Goal: Task Accomplishment & Management: Manage account settings

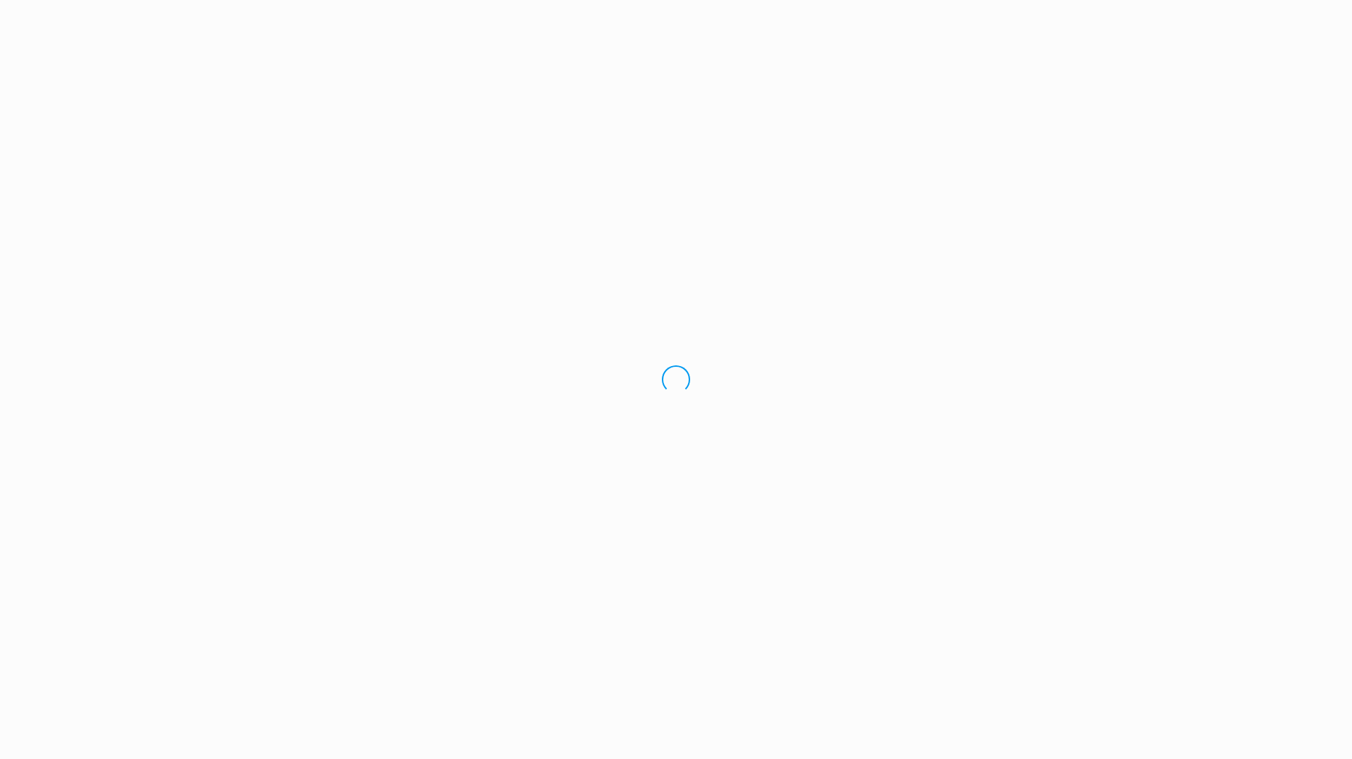
select select "Pacific/[GEOGRAPHIC_DATA]"
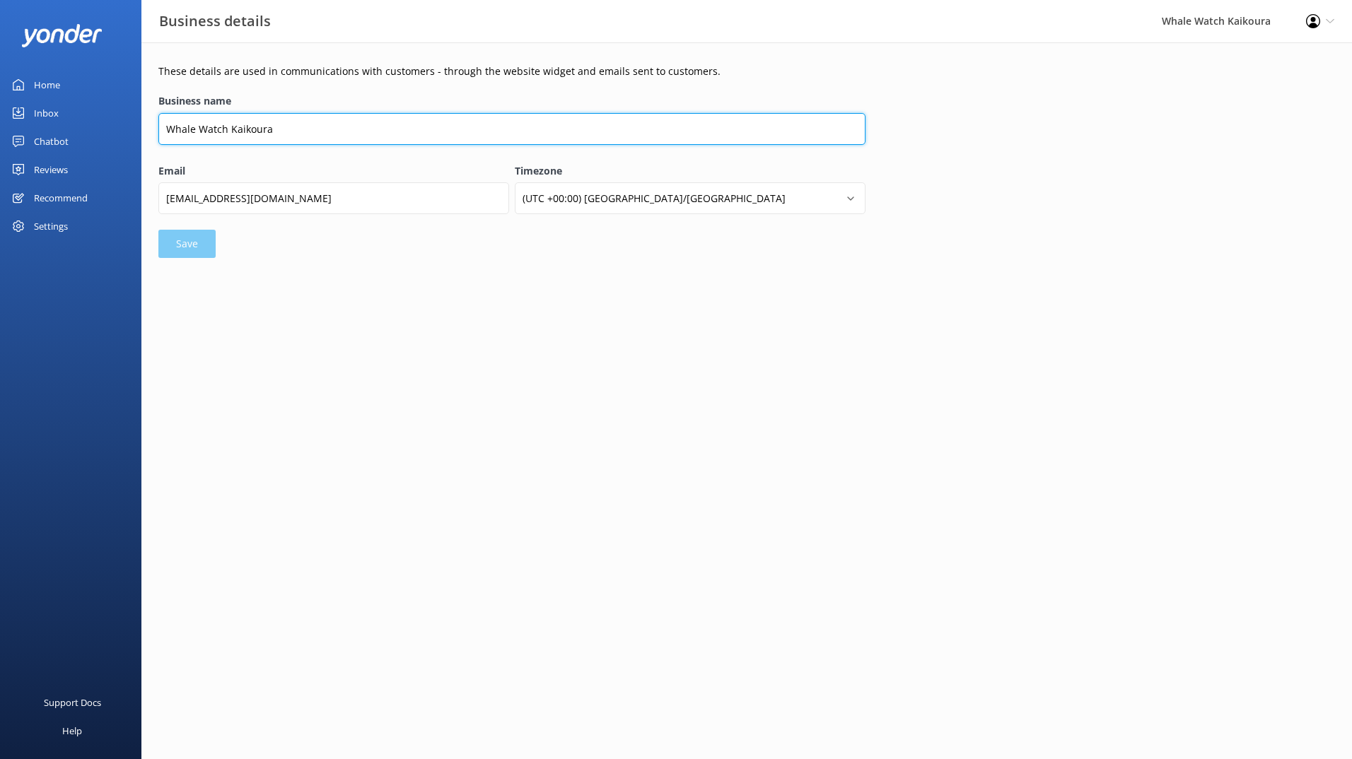
click at [249, 135] on input "Whale Watch Kaikoura" at bounding box center [511, 129] width 707 height 32
paste input "Little Tiaki The Explorer'"
click at [302, 131] on input "Little Tiaki The Explorer'" at bounding box center [511, 129] width 707 height 32
paste input "–"
type input "Little Tiaki – The Explorer"
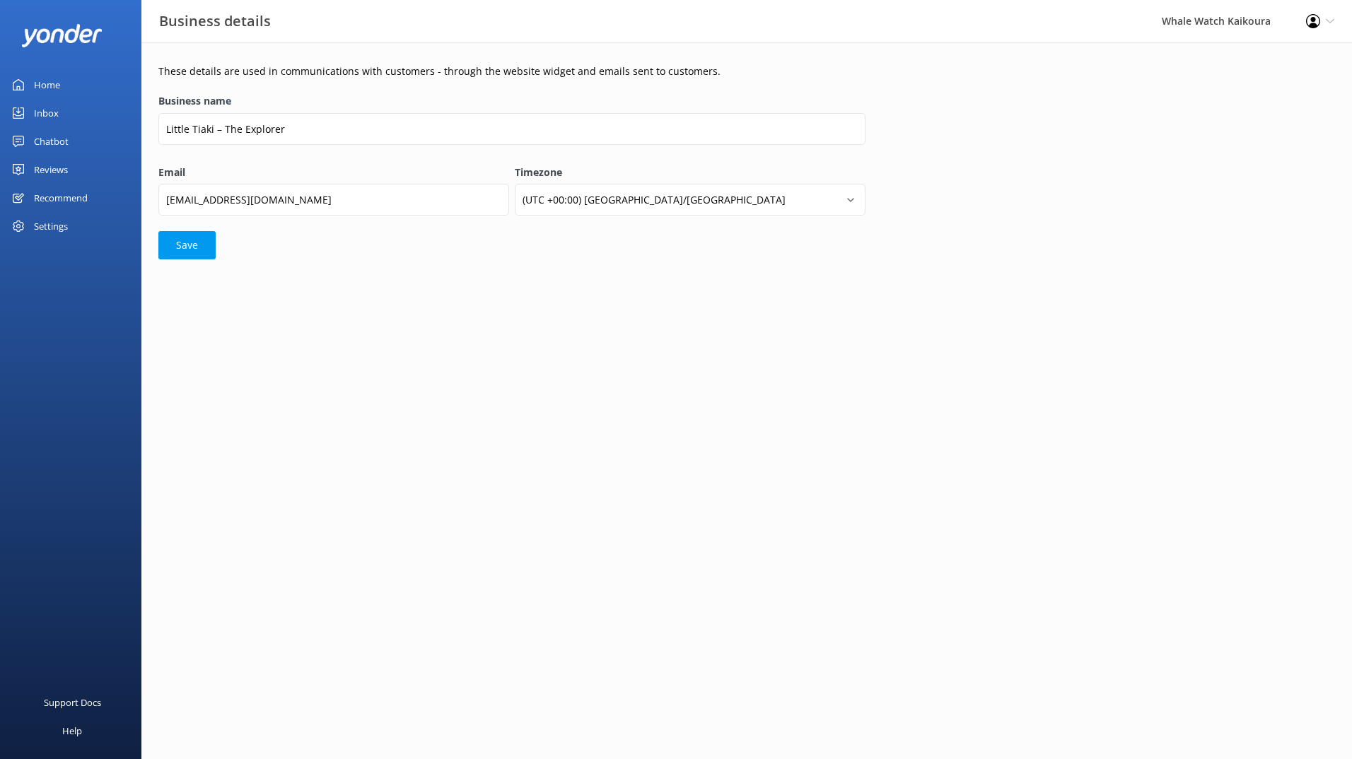
click at [349, 412] on html "Business details Whale Watch Kaikoura Profile Settings Logout Home Inbox Chatbo…" at bounding box center [676, 379] width 1352 height 759
click at [182, 244] on button "Save" at bounding box center [186, 245] width 57 height 28
